Goal: Find specific page/section: Find specific page/section

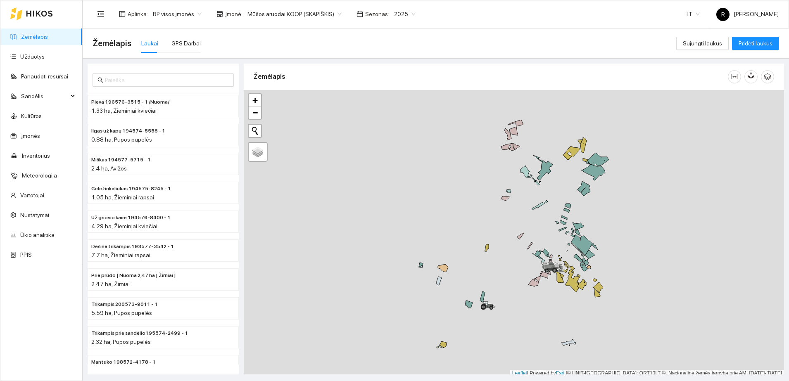
click at [335, 12] on div "Mūšos aruodai KOOP (SKAPIŠKIS)" at bounding box center [294, 13] width 104 height 13
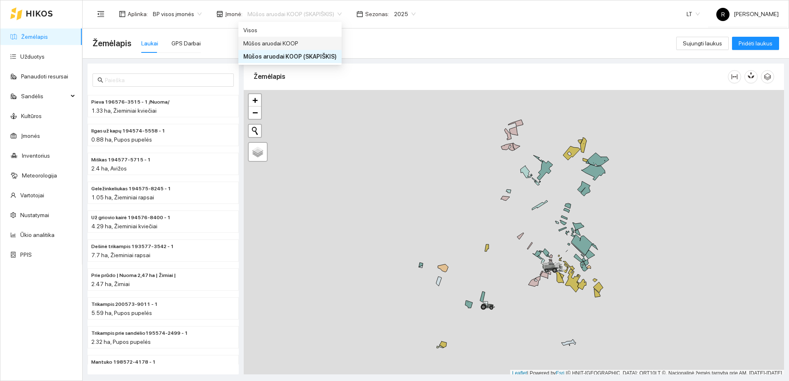
click at [292, 43] on div "Mūšos aruodai KOOP" at bounding box center [289, 43] width 93 height 9
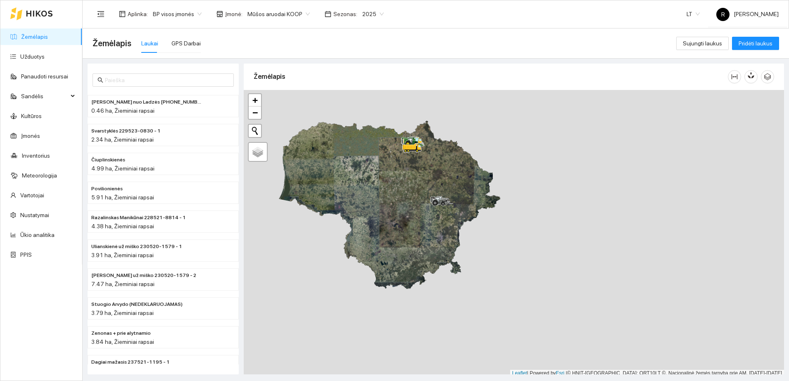
scroll to position [2, 0]
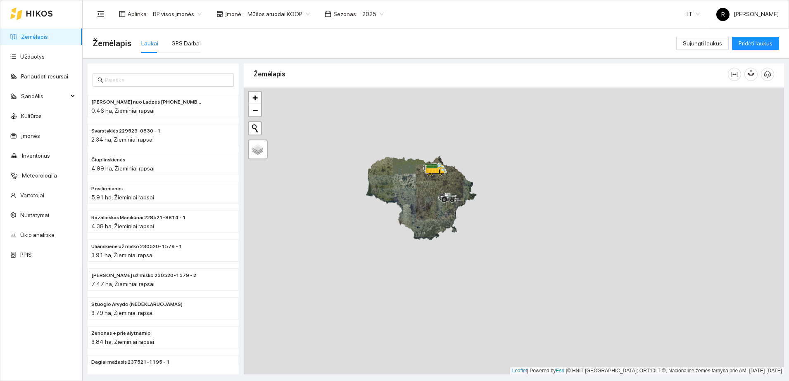
drag, startPoint x: 401, startPoint y: 158, endPoint x: 467, endPoint y: 225, distance: 93.7
click at [467, 225] on div at bounding box center [514, 231] width 540 height 287
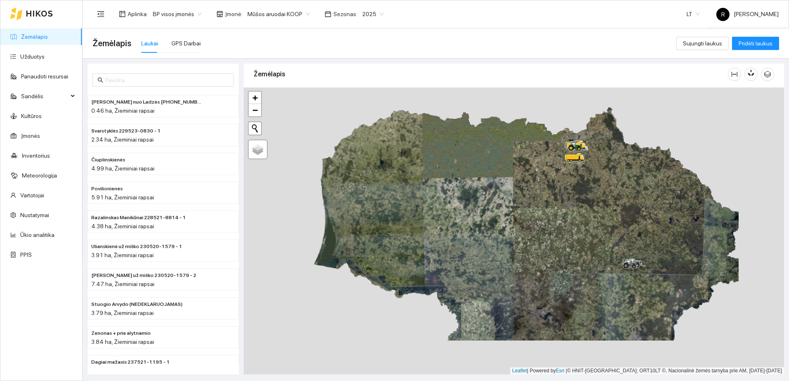
drag, startPoint x: 516, startPoint y: 194, endPoint x: 456, endPoint y: 147, distance: 75.8
click at [455, 149] on div at bounding box center [514, 231] width 540 height 287
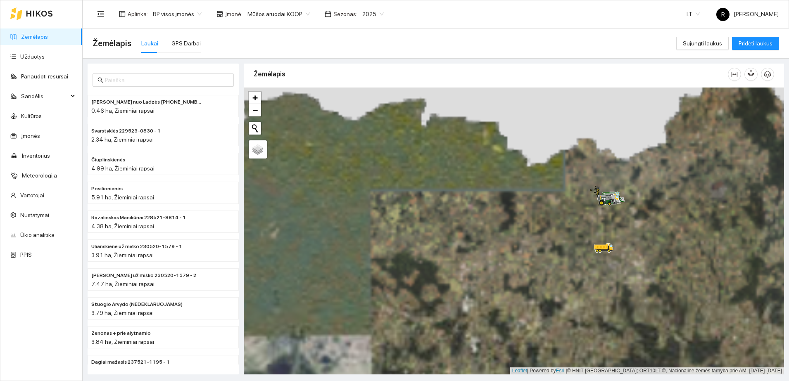
drag, startPoint x: 588, startPoint y: 135, endPoint x: 350, endPoint y: 262, distance: 270.2
click at [350, 262] on div at bounding box center [514, 231] width 540 height 287
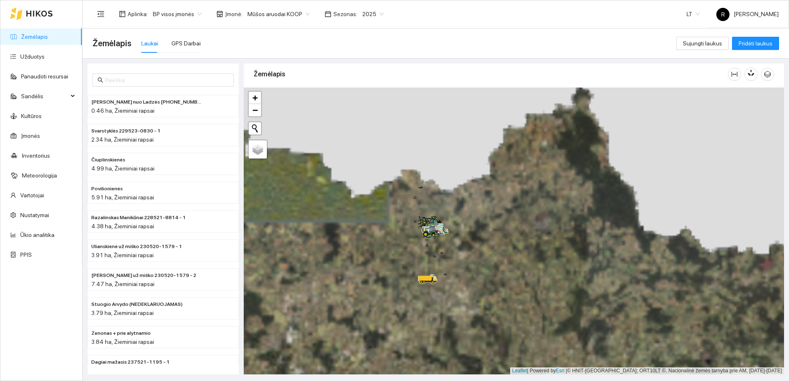
drag, startPoint x: 553, startPoint y: 211, endPoint x: 374, endPoint y: 242, distance: 181.5
click at [374, 242] on div at bounding box center [514, 231] width 540 height 287
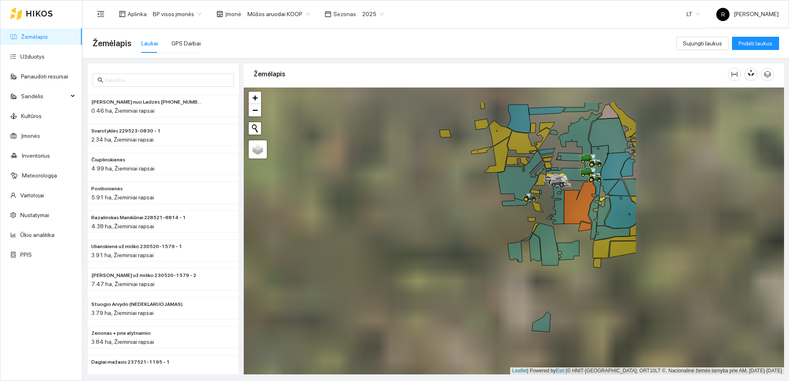
drag, startPoint x: 573, startPoint y: 164, endPoint x: 372, endPoint y: 211, distance: 206.9
click at [372, 211] on div at bounding box center [514, 231] width 540 height 287
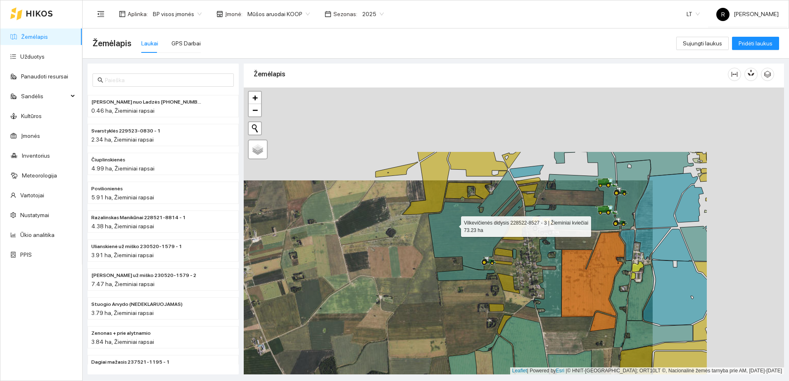
drag, startPoint x: 585, startPoint y: 132, endPoint x: 454, endPoint y: 225, distance: 160.8
click at [454, 225] on icon at bounding box center [474, 220] width 92 height 99
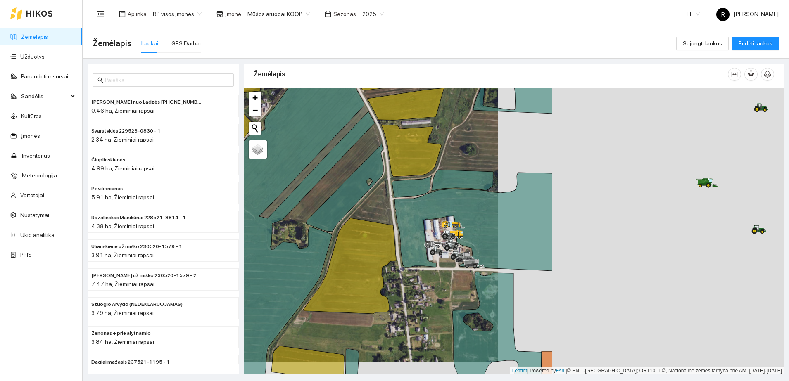
drag, startPoint x: 599, startPoint y: 227, endPoint x: 313, endPoint y: 213, distance: 286.0
click at [313, 213] on icon at bounding box center [344, 188] width 77 height 88
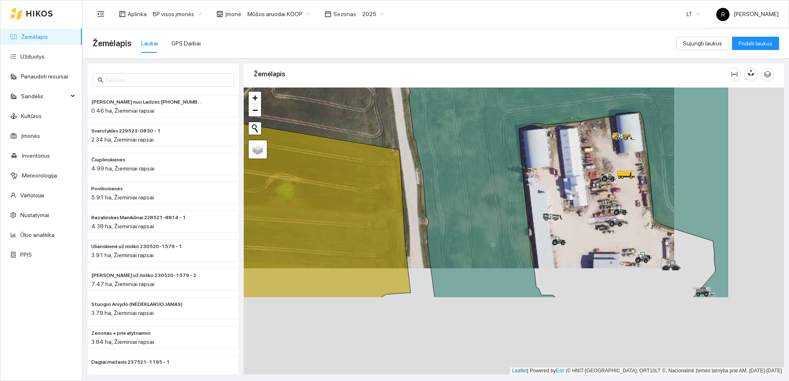
drag, startPoint x: 500, startPoint y: 220, endPoint x: 390, endPoint y: 114, distance: 152.7
click at [390, 114] on div at bounding box center [514, 231] width 540 height 287
